Goal: Task Accomplishment & Management: Use online tool/utility

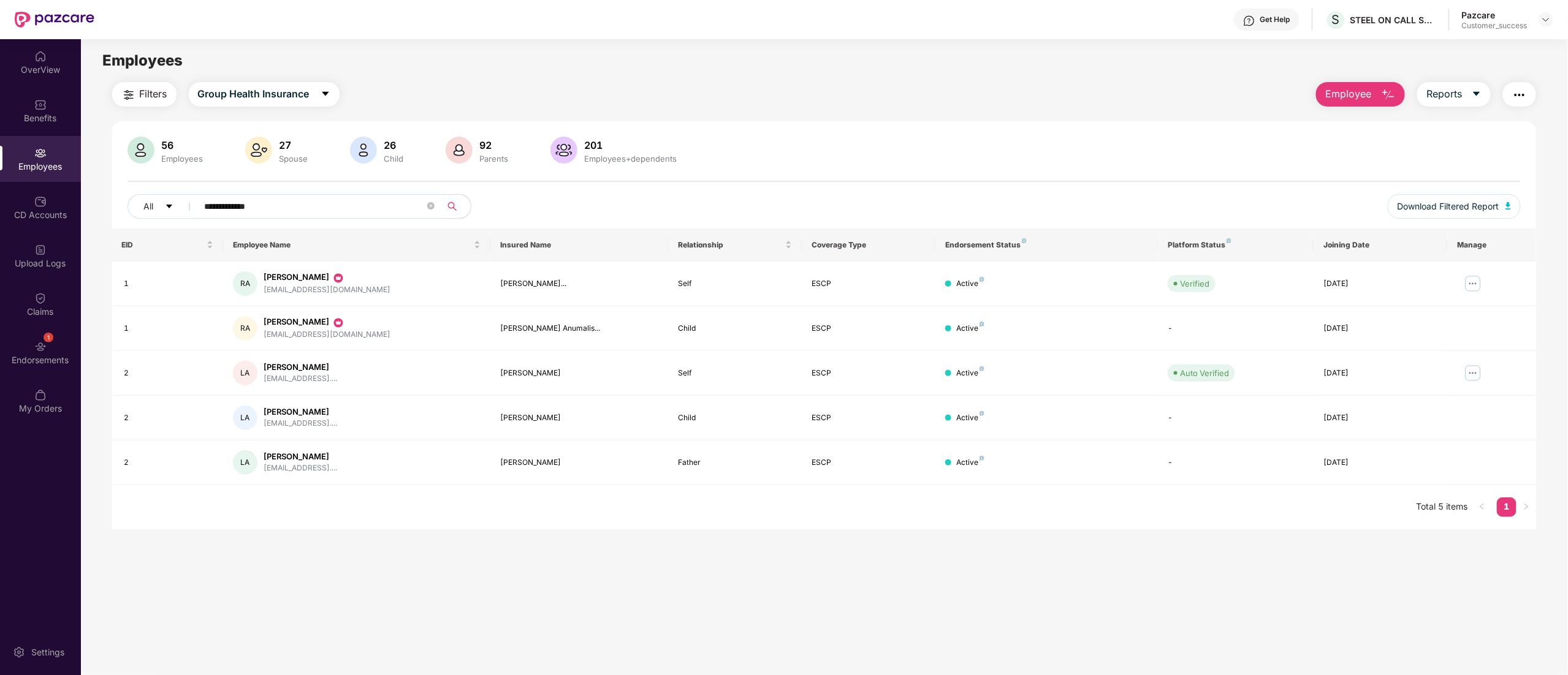
click at [1545, 16] on img at bounding box center [1546, 20] width 10 height 10
click at [1445, 45] on div "Switch to partner view" at bounding box center [1488, 49] width 159 height 24
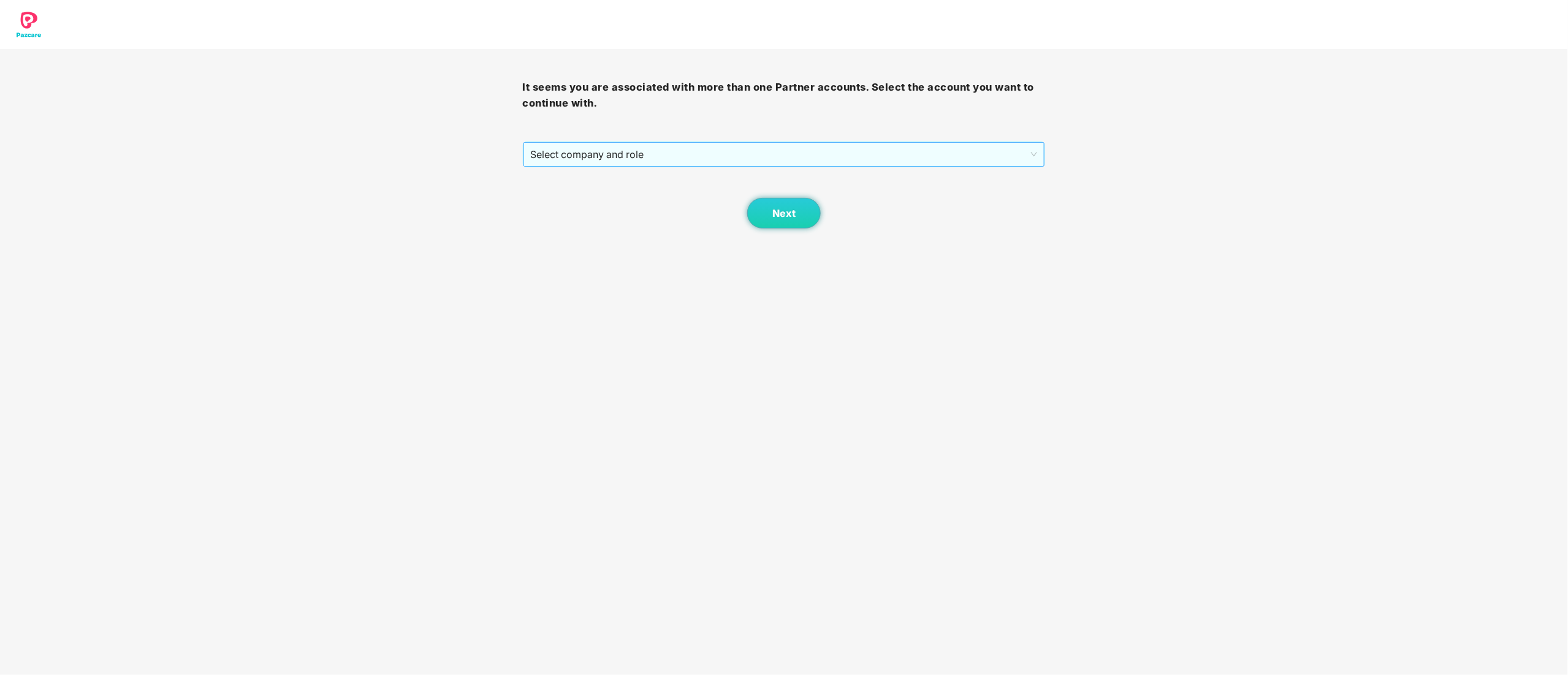
click at [550, 158] on span "Select company and role" at bounding box center [784, 154] width 507 height 23
click at [549, 203] on div "Pazcare - CUSTOMER_SUCCESS" at bounding box center [785, 198] width 508 height 14
click at [800, 213] on button "Next" at bounding box center [784, 213] width 74 height 31
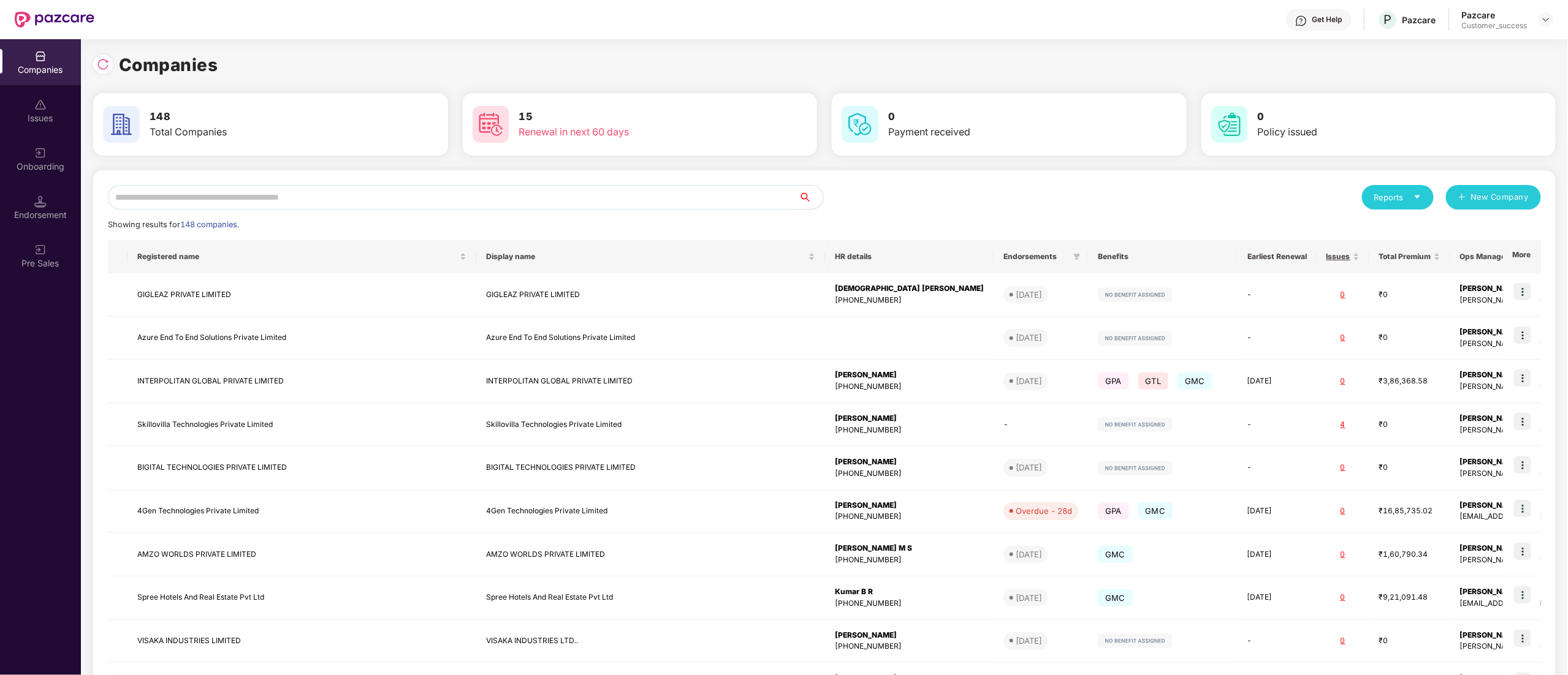
click at [233, 208] on input "text" at bounding box center [453, 197] width 691 height 25
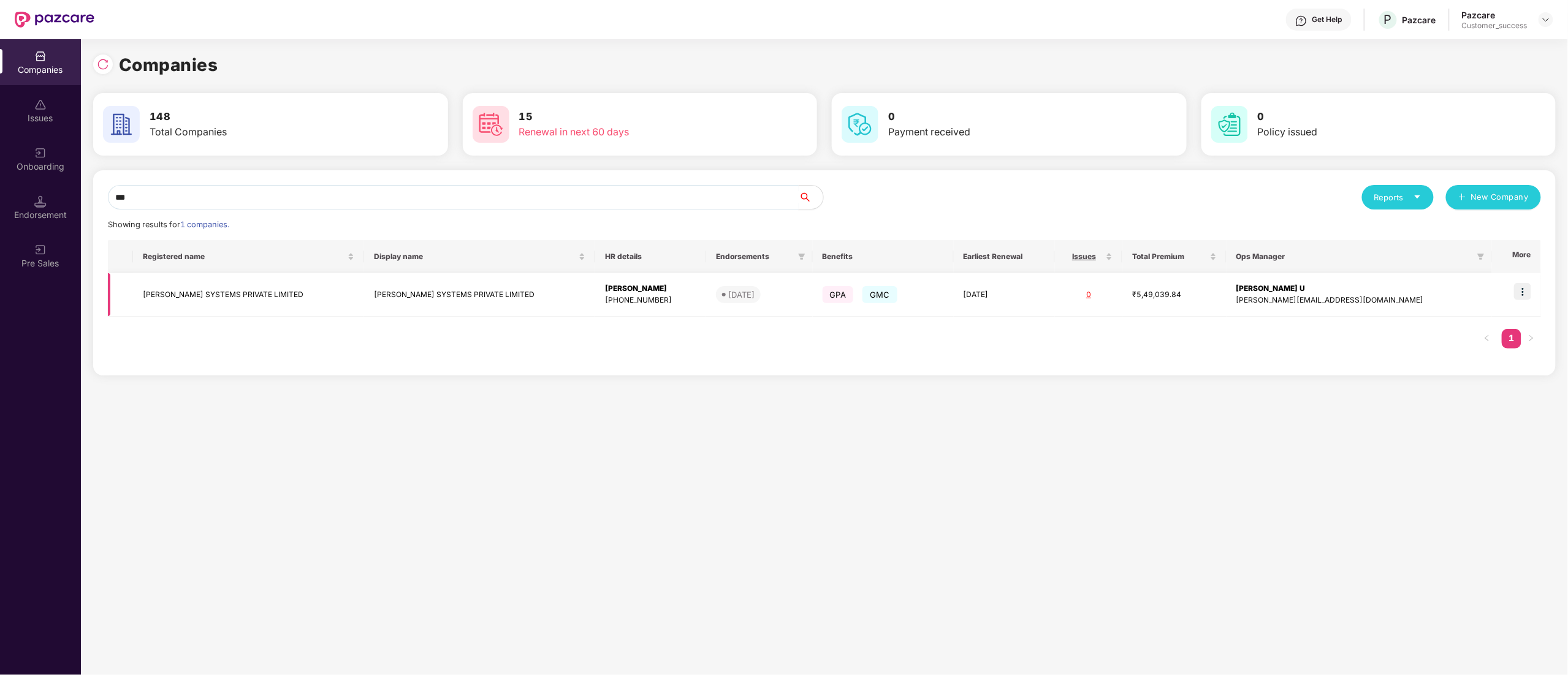
type input "***"
click at [1528, 294] on img at bounding box center [1523, 292] width 17 height 17
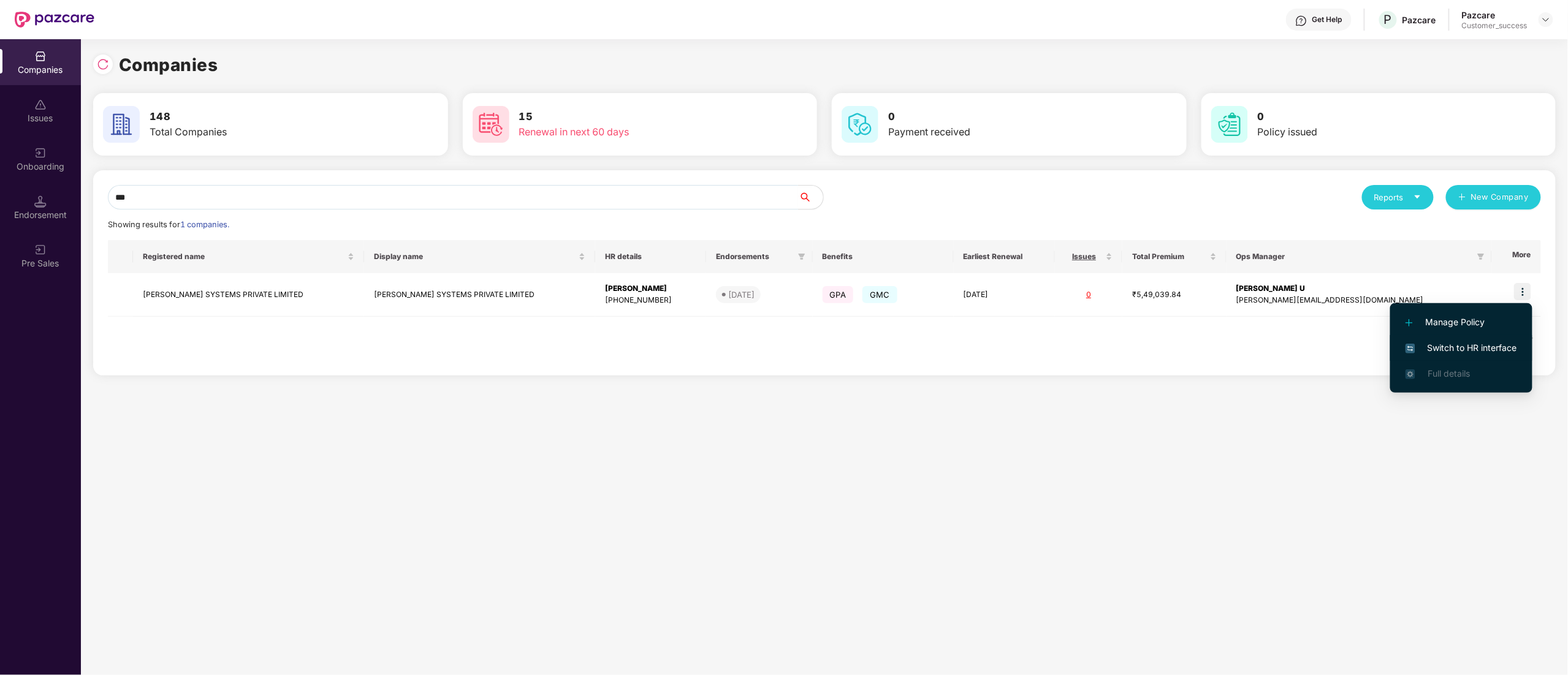
click at [1489, 340] on li "Switch to HR interface" at bounding box center [1461, 348] width 142 height 26
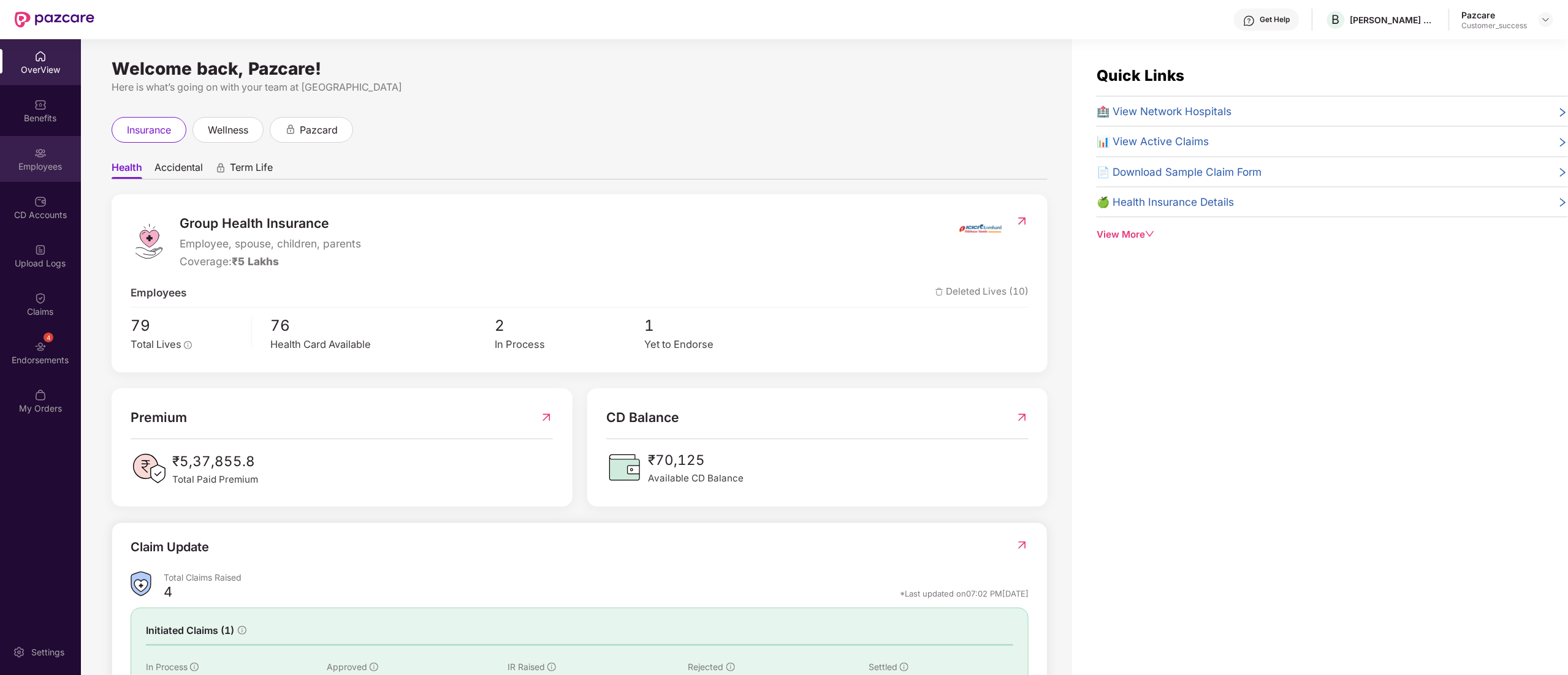
click at [34, 153] on img at bounding box center [41, 153] width 12 height 12
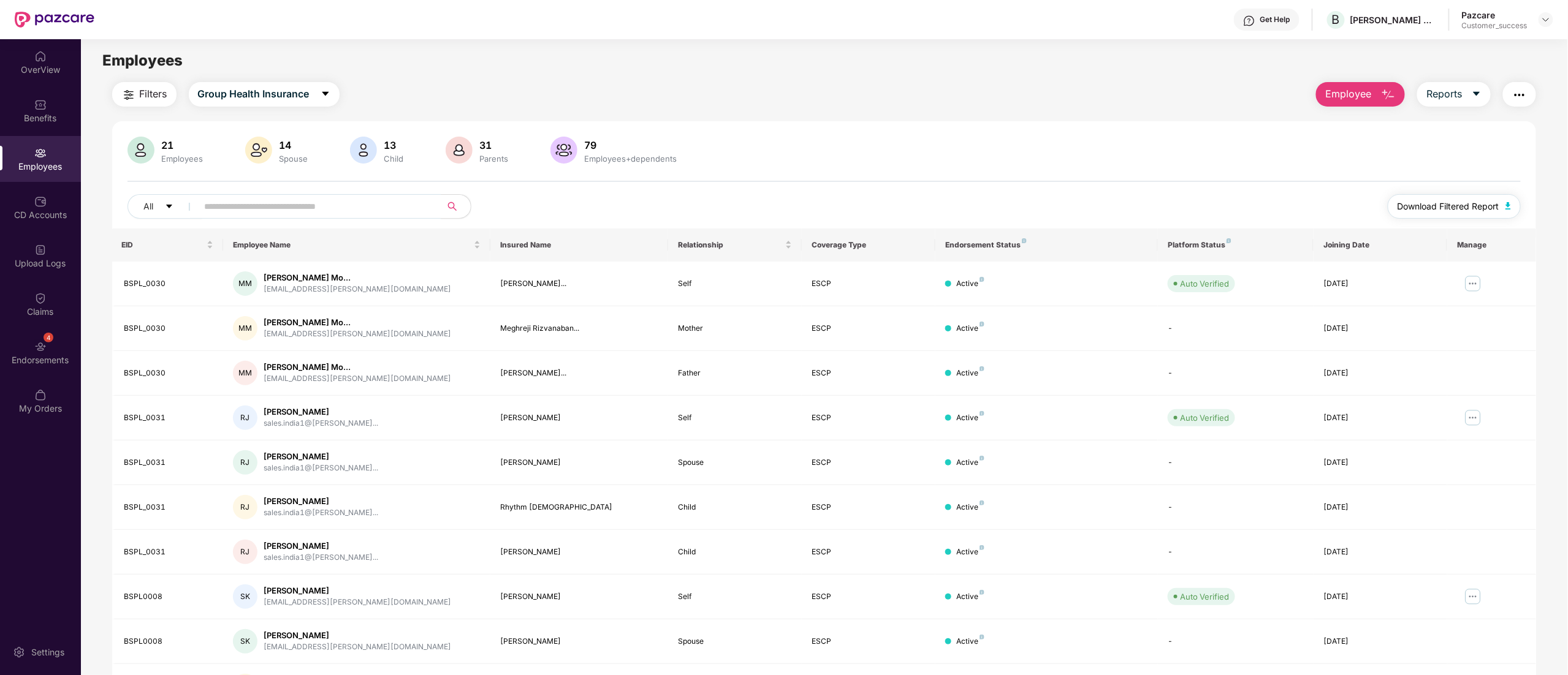
click at [1454, 201] on span "Download Filtered Report" at bounding box center [1449, 206] width 102 height 14
click at [33, 108] on div "Benefits" at bounding box center [41, 111] width 81 height 46
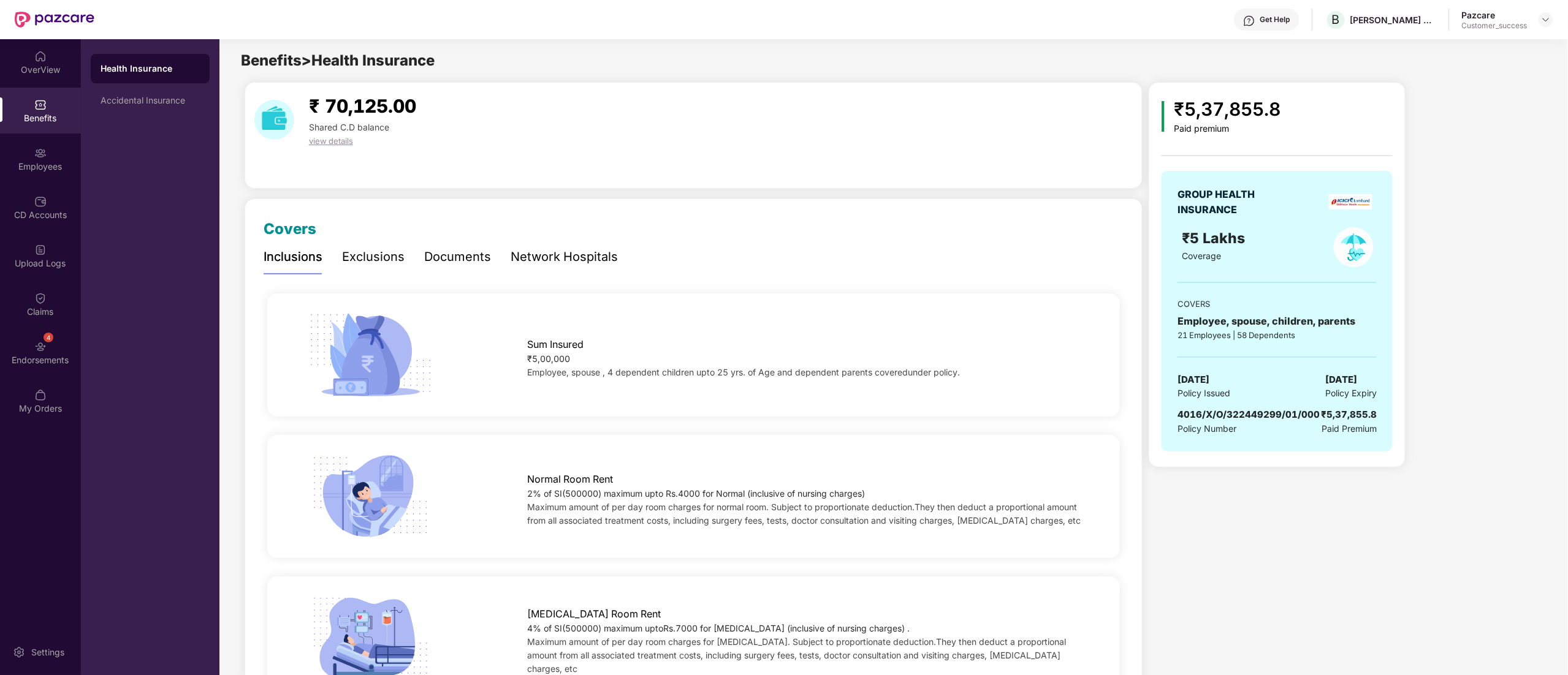
click at [1249, 414] on span "4016/X/O/322449299/01/000" at bounding box center [1248, 414] width 142 height 12
copy span "4016/X/O/322449299/01/000"
click at [1545, 20] on img at bounding box center [1546, 20] width 10 height 10
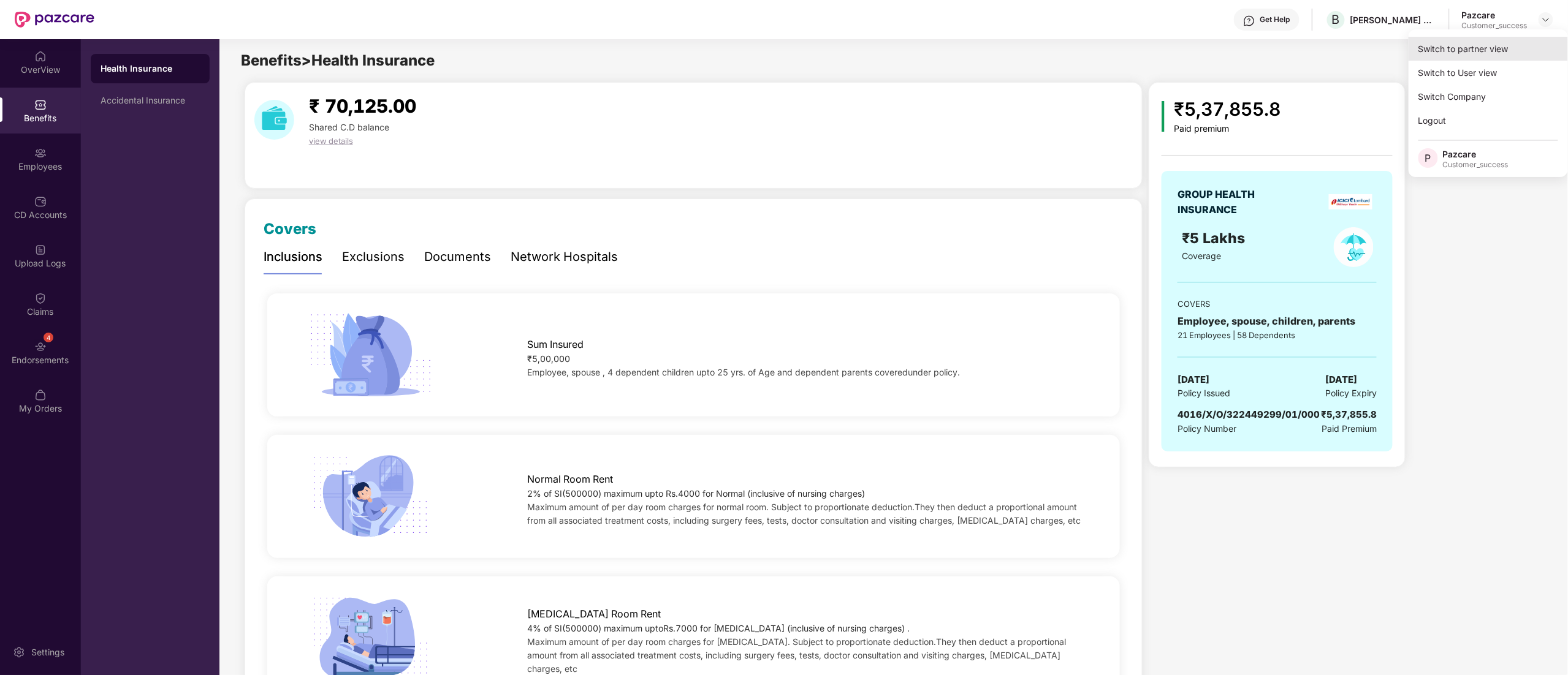
click at [1455, 55] on div "Switch to partner view" at bounding box center [1488, 49] width 159 height 24
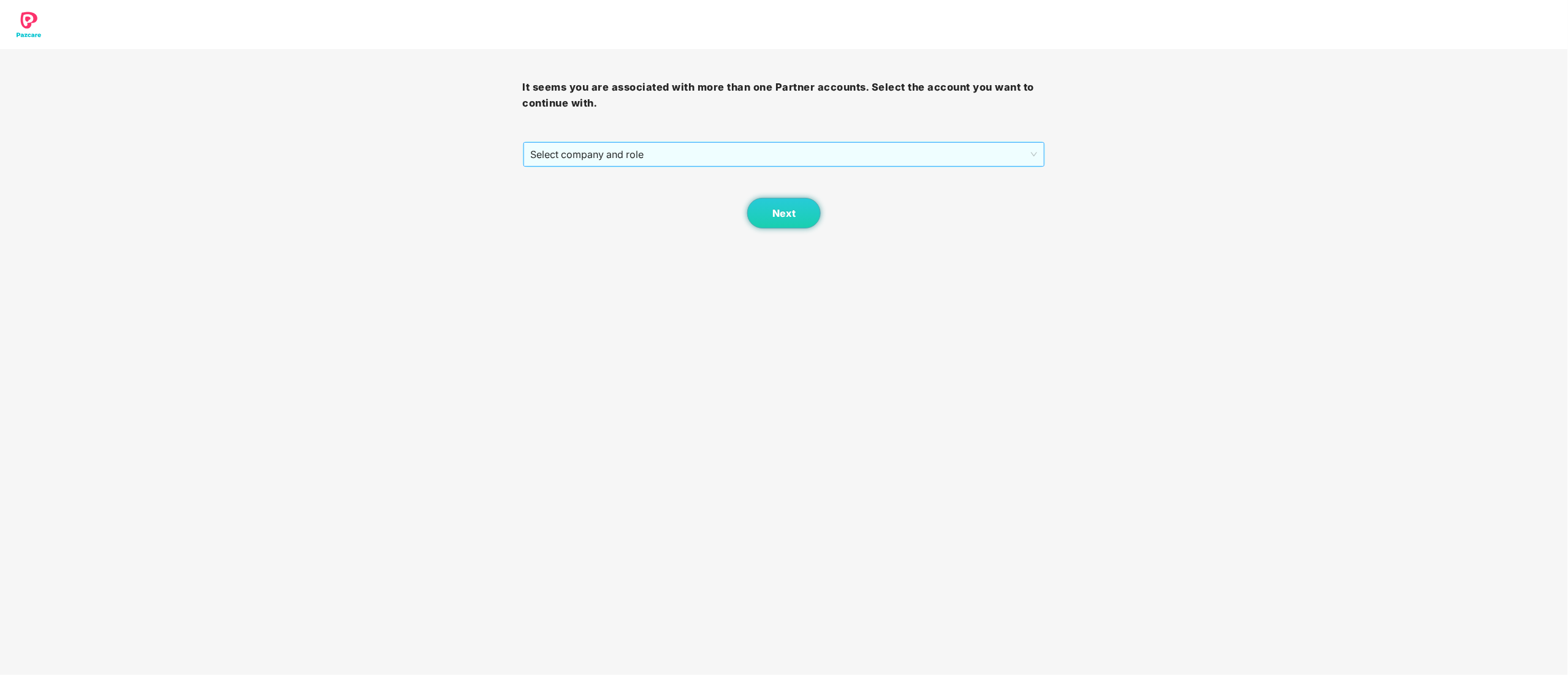
click at [578, 153] on span "Select company and role" at bounding box center [784, 154] width 507 height 23
click at [567, 202] on div "Pazcare - CUSTOMER_SUCCESS" at bounding box center [785, 198] width 508 height 14
click at [800, 220] on button "Next" at bounding box center [784, 213] width 74 height 31
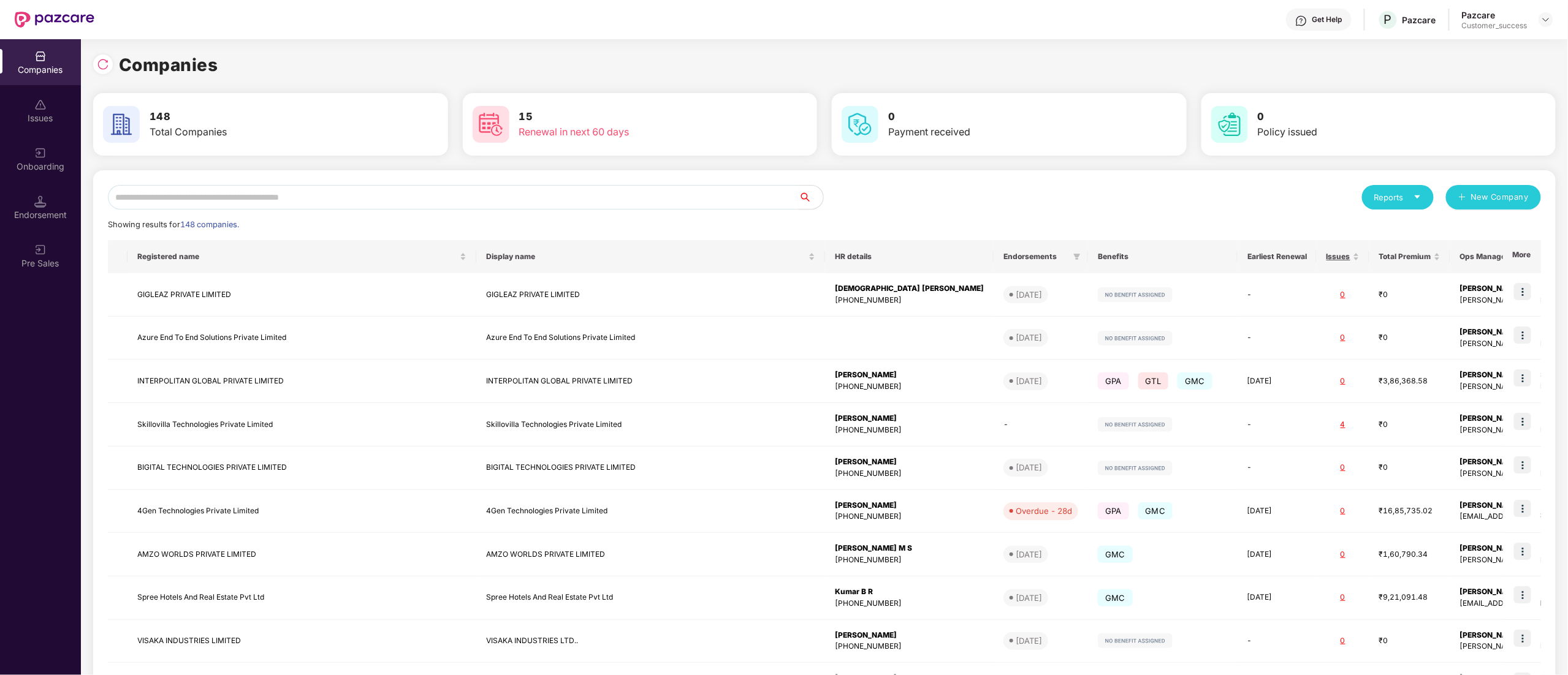
click at [177, 189] on input "text" at bounding box center [453, 197] width 691 height 25
type input "**"
drag, startPoint x: 236, startPoint y: 200, endPoint x: 7, endPoint y: 196, distance: 229.0
click at [5, 200] on div "Companies Issues Onboarding Endorsement Pre Sales Companies 148 Total Companies…" at bounding box center [784, 357] width 1568 height 636
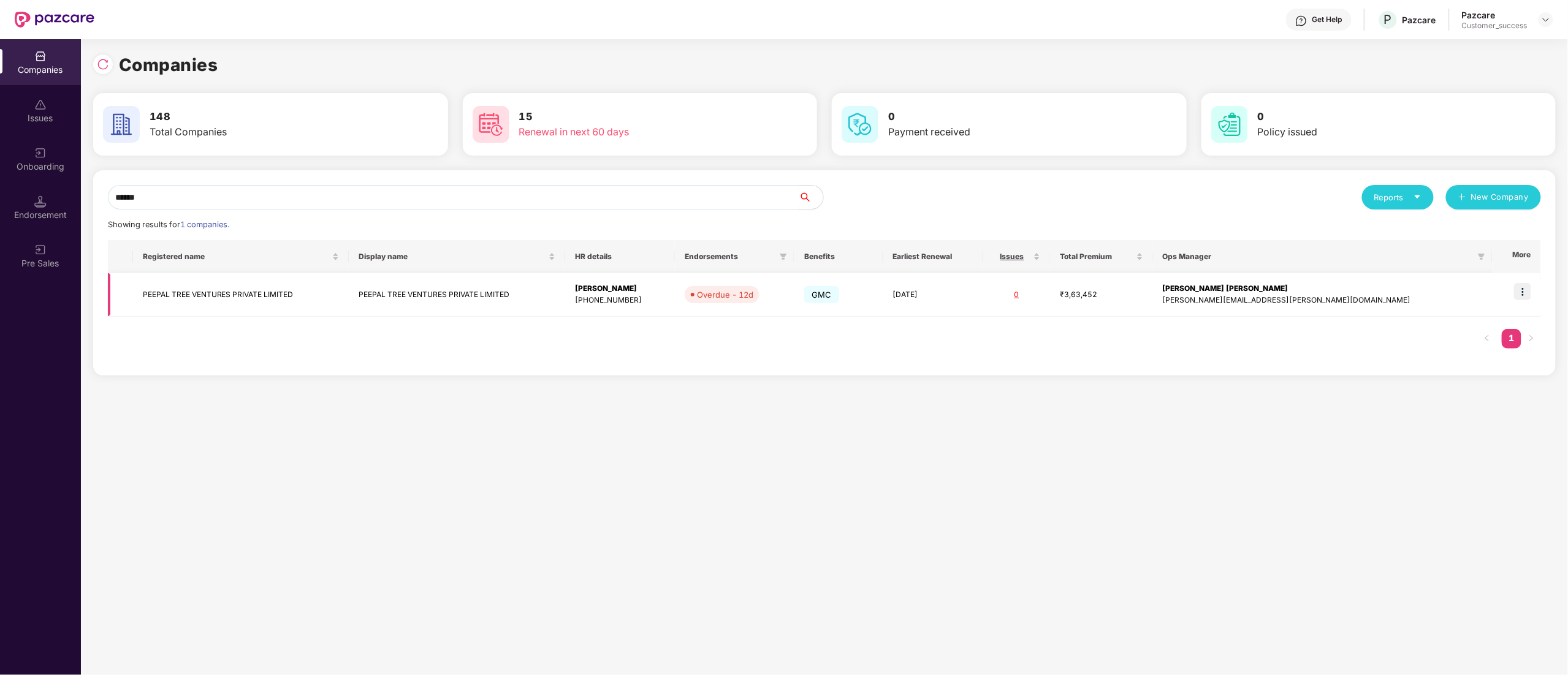
type input "******"
click at [1526, 294] on img at bounding box center [1523, 292] width 17 height 17
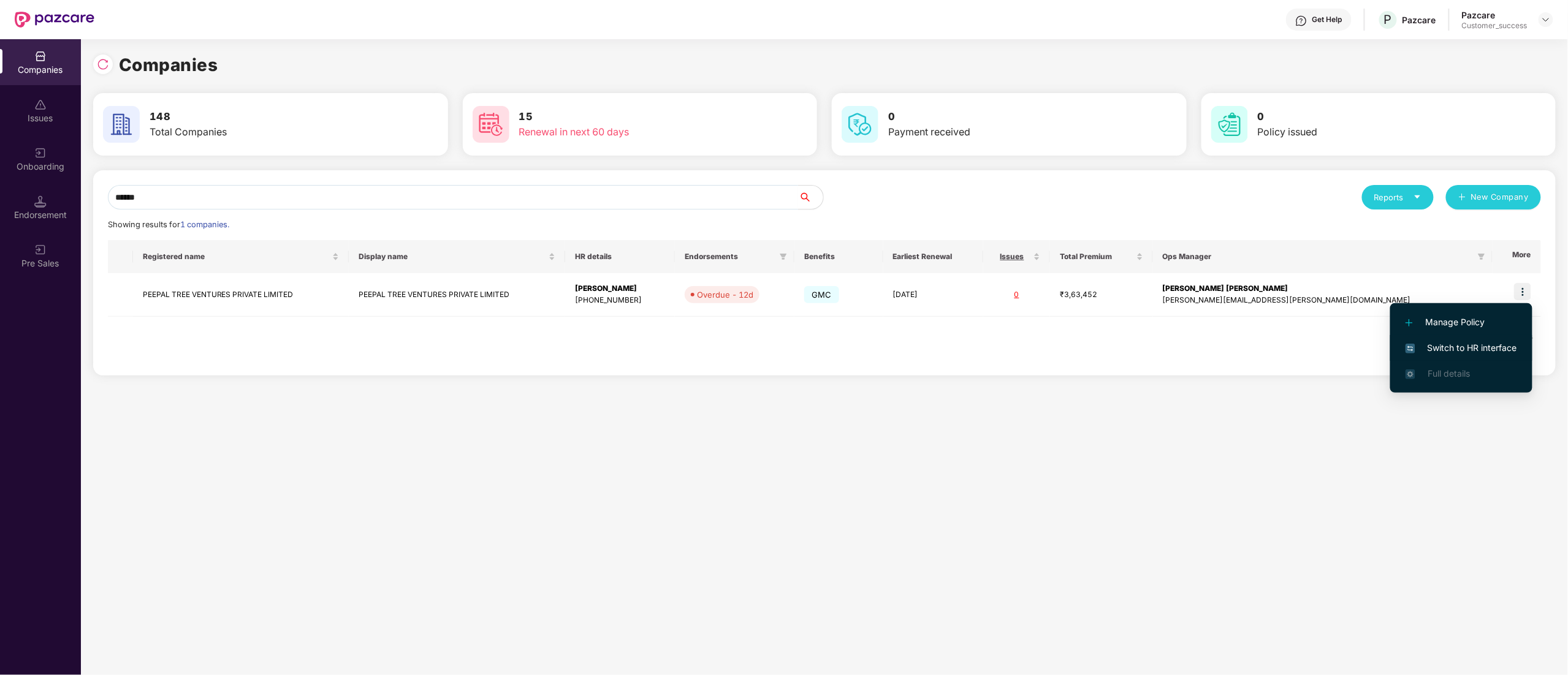
click at [1438, 350] on span "Switch to HR interface" at bounding box center [1462, 348] width 112 height 14
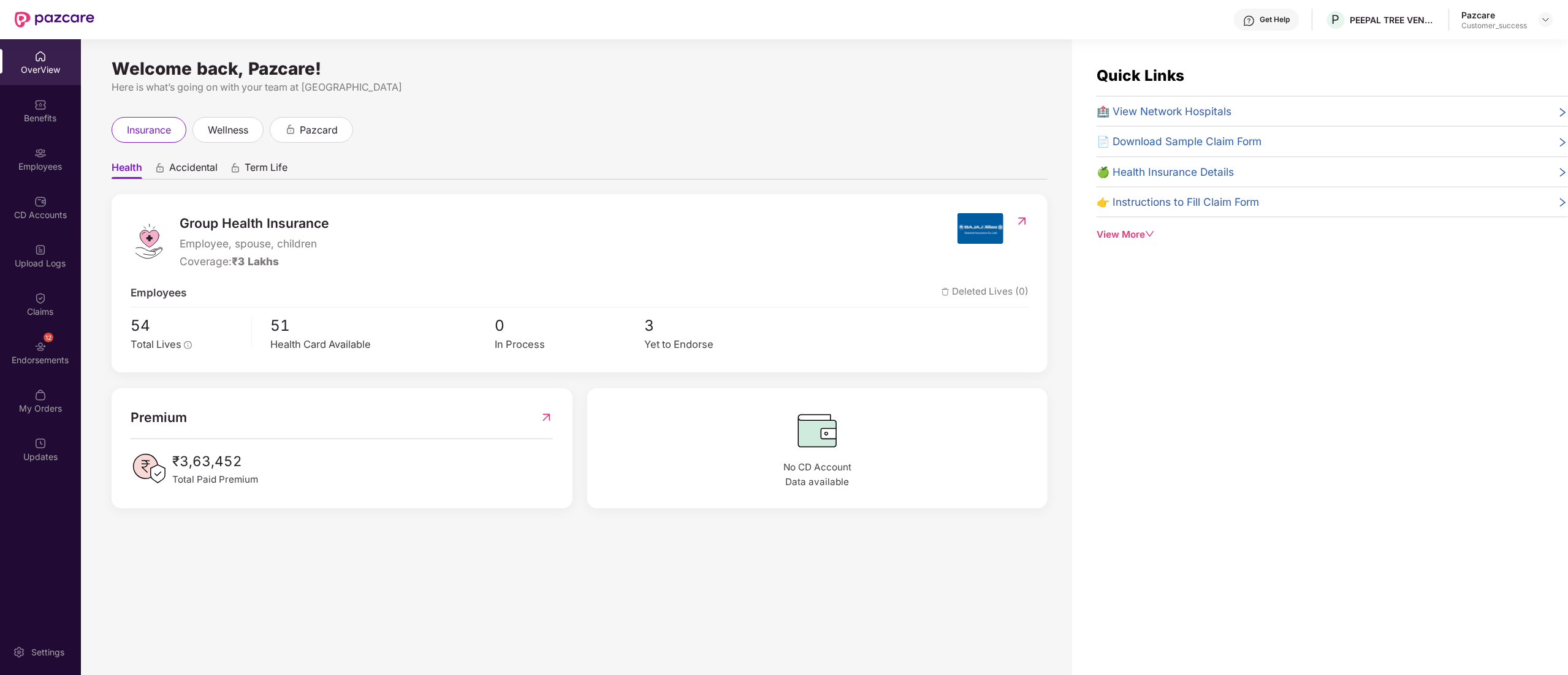
click at [40, 158] on img at bounding box center [41, 153] width 12 height 12
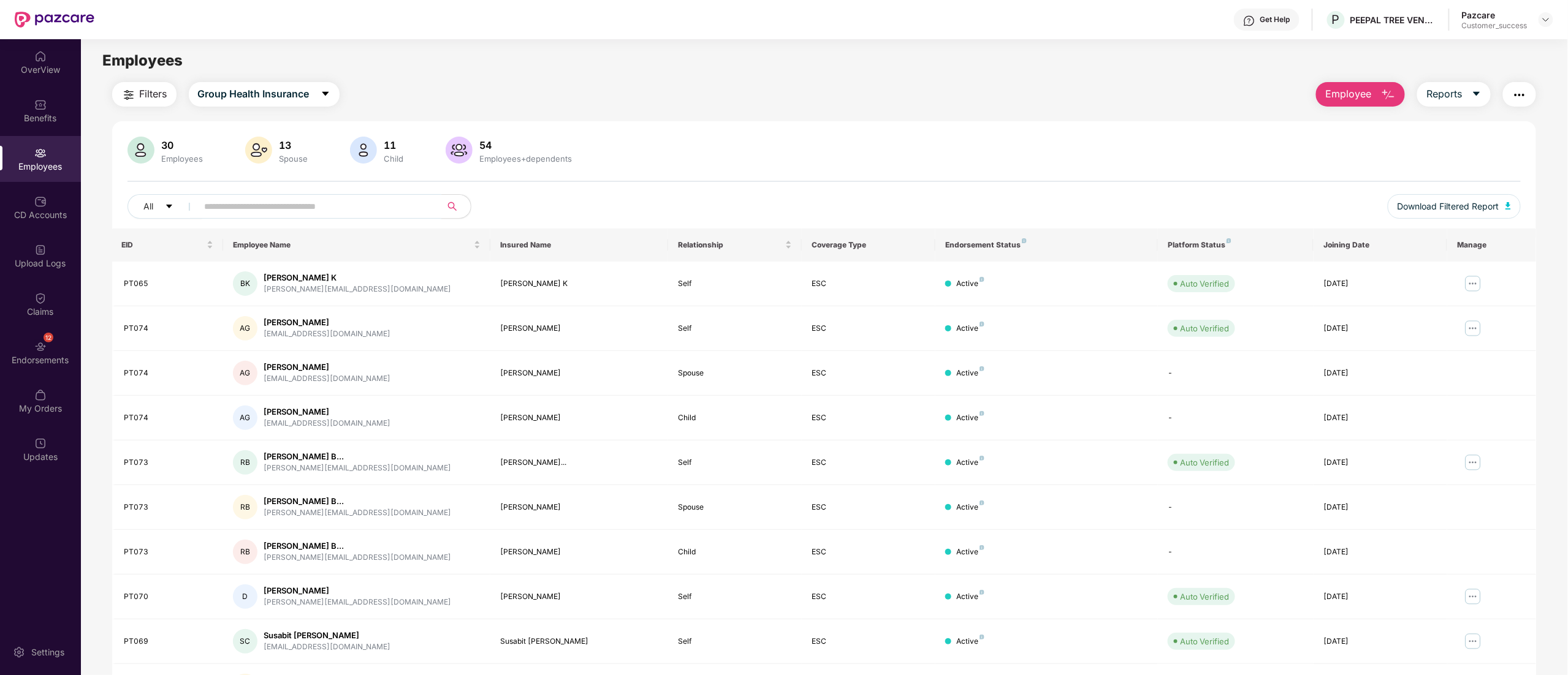
click at [231, 213] on input "text" at bounding box center [315, 206] width 220 height 18
